Goal: Find specific page/section: Find specific page/section

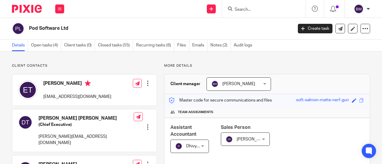
scroll to position [60, 0]
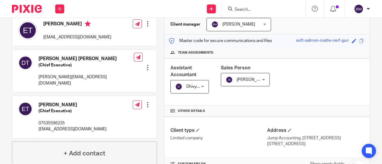
click at [236, 15] on div at bounding box center [263, 9] width 83 height 18
click at [246, 7] on input "Search" at bounding box center [261, 9] width 54 height 5
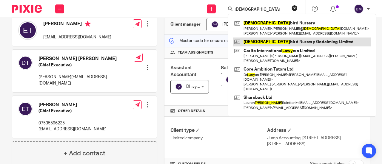
type input "lady"
click at [269, 41] on link at bounding box center [302, 42] width 138 height 9
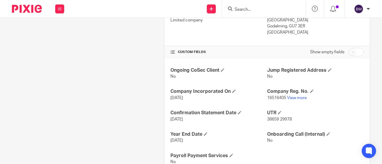
scroll to position [199, 0]
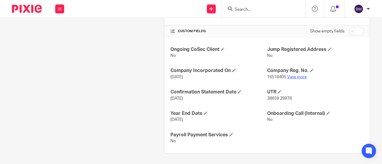
click at [293, 77] on link "View more" at bounding box center [297, 77] width 20 height 4
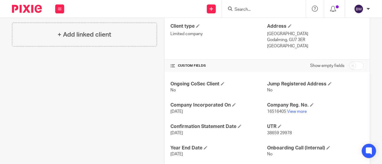
scroll to position [109, 0]
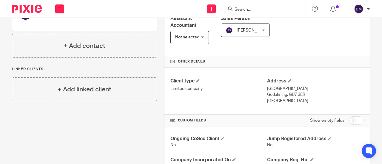
click at [249, 13] on div at bounding box center [263, 9] width 83 height 18
click at [245, 9] on input "Search" at bounding box center [261, 9] width 54 height 5
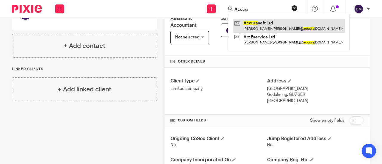
type input "Accura"
click at [263, 23] on link at bounding box center [289, 26] width 112 height 14
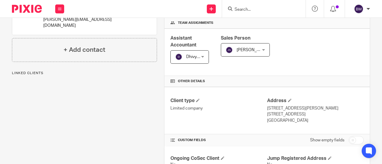
scroll to position [179, 0]
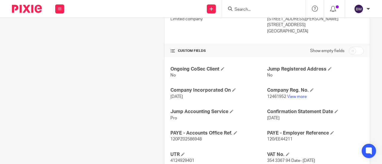
click at [250, 12] on input "Search" at bounding box center [261, 9] width 54 height 5
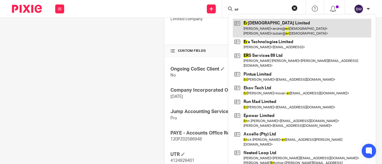
type input "er"
click at [265, 23] on link at bounding box center [302, 28] width 138 height 18
click at [289, 32] on link at bounding box center [302, 28] width 138 height 18
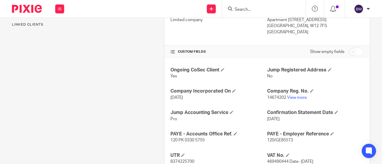
scroll to position [209, 0]
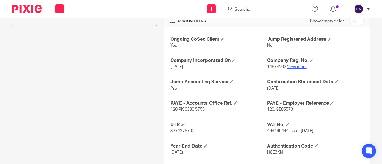
click at [297, 65] on link "View more" at bounding box center [297, 67] width 20 height 4
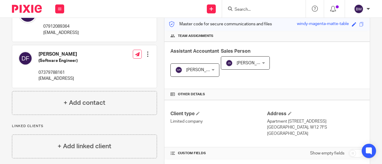
scroll to position [30, 0]
